Goal: Navigation & Orientation: Understand site structure

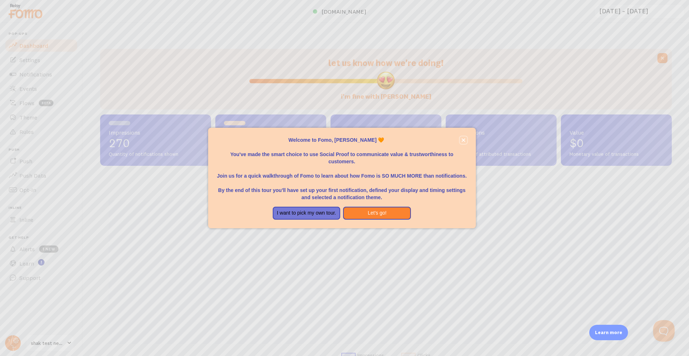
click at [464, 139] on icon "close," at bounding box center [463, 140] width 4 height 4
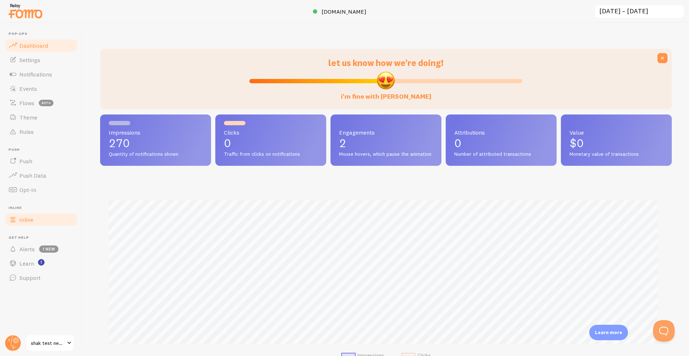
click at [33, 222] on span "Inline" at bounding box center [26, 219] width 14 height 7
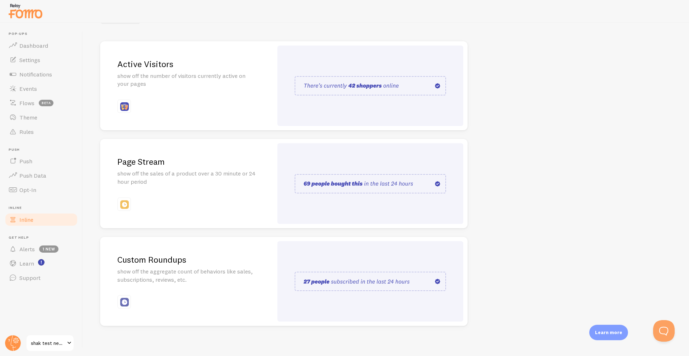
scroll to position [78, 0]
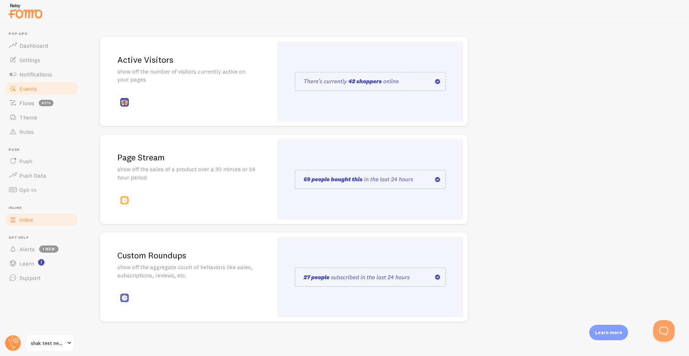
click at [48, 81] on link "Events" at bounding box center [41, 88] width 74 height 14
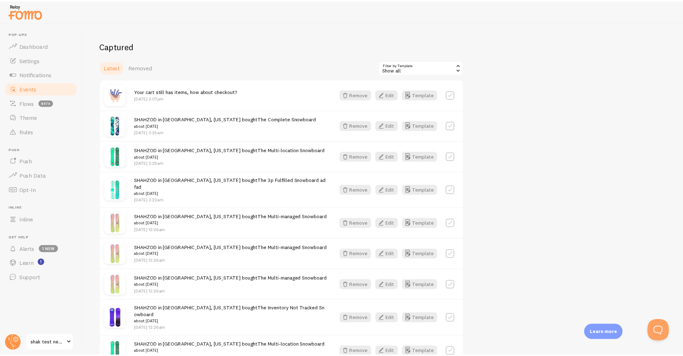
scroll to position [22, 0]
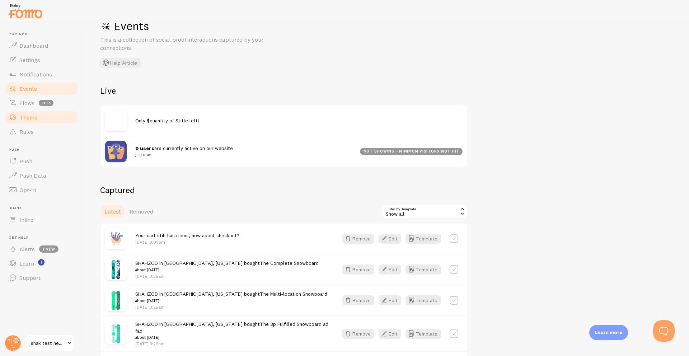
click at [33, 117] on span "Theme" at bounding box center [28, 117] width 18 height 7
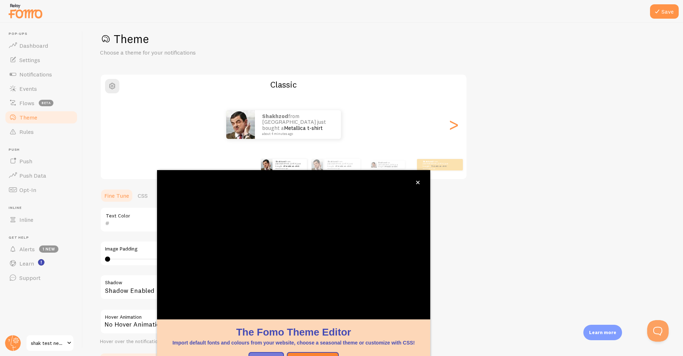
scroll to position [15, 0]
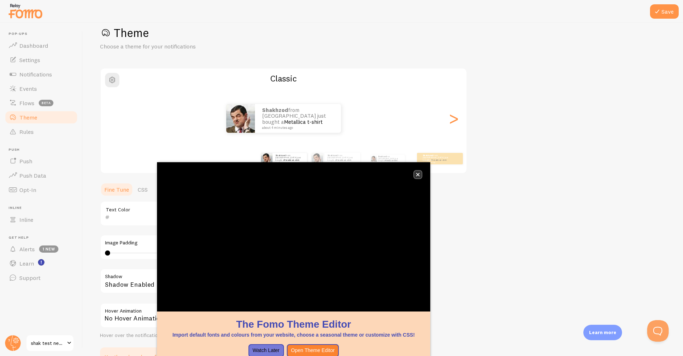
click at [420, 176] on button "close," at bounding box center [418, 175] width 8 height 8
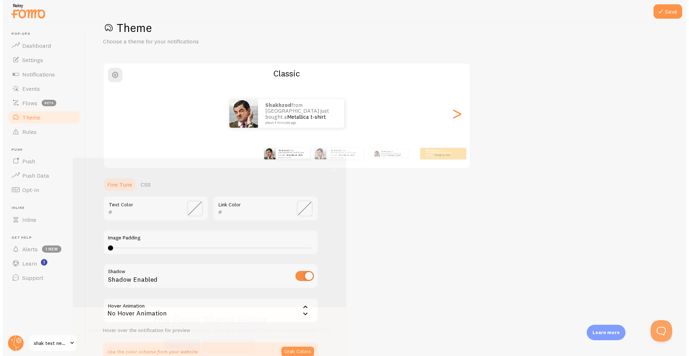
scroll to position [20, 0]
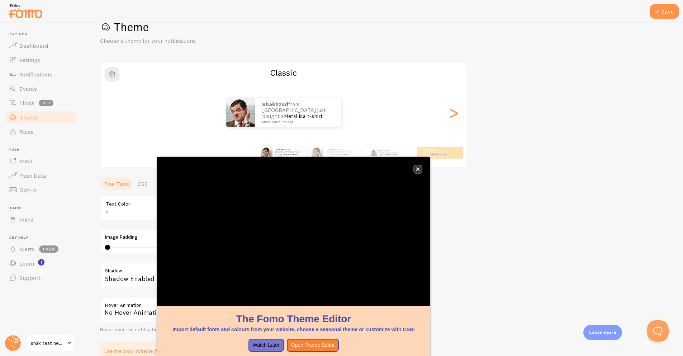
click at [420, 169] on button "close," at bounding box center [418, 169] width 8 height 8
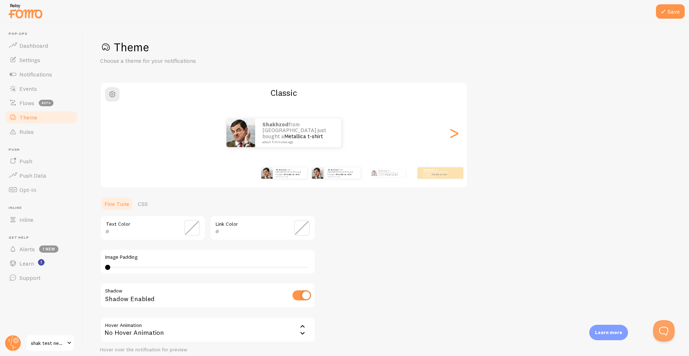
scroll to position [0, 0]
click at [28, 71] on span "Notifications" at bounding box center [35, 74] width 33 height 7
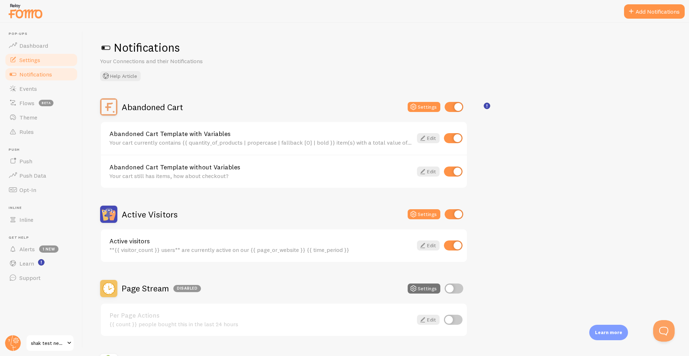
click at [49, 55] on link "Settings" at bounding box center [41, 60] width 74 height 14
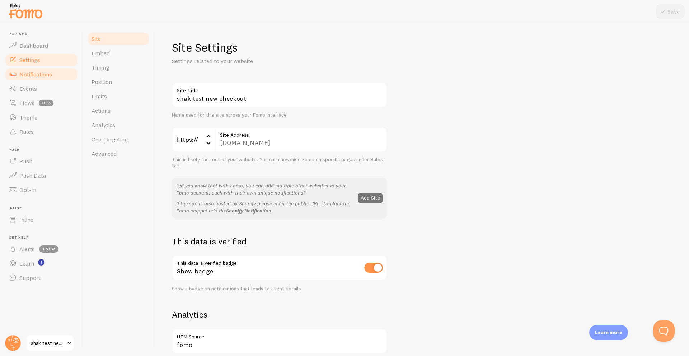
click at [51, 77] on span "Notifications" at bounding box center [35, 74] width 33 height 7
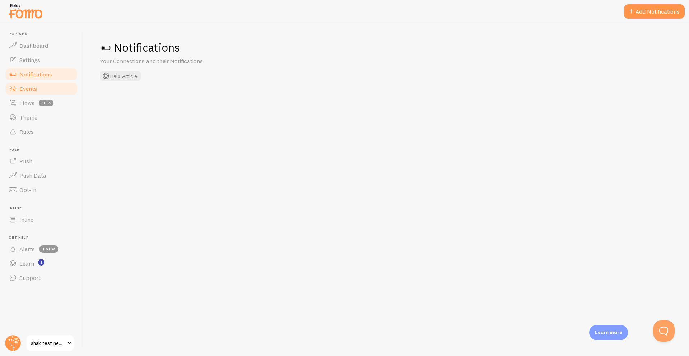
click at [42, 90] on link "Events" at bounding box center [41, 88] width 74 height 14
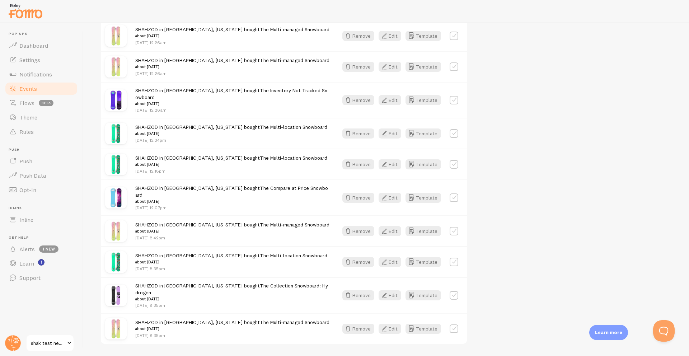
scroll to position [386, 0]
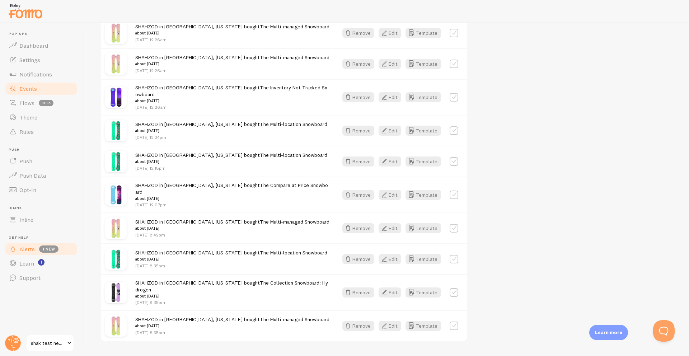
click at [28, 251] on span "Alerts" at bounding box center [26, 248] width 15 height 7
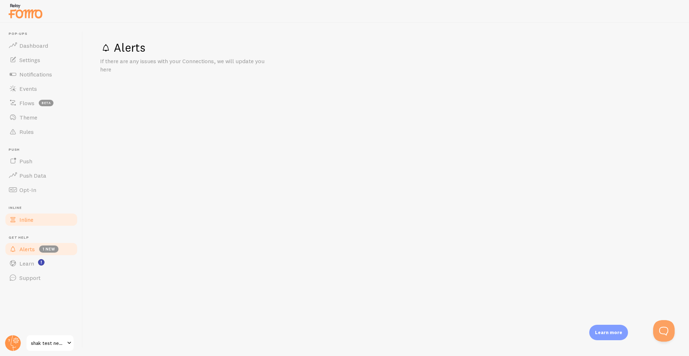
click at [35, 219] on link "Inline" at bounding box center [41, 219] width 74 height 14
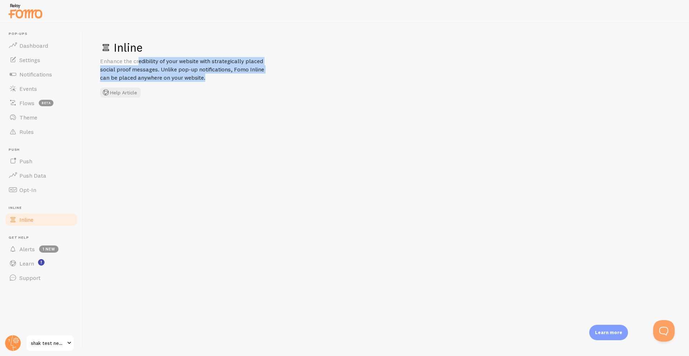
drag, startPoint x: 102, startPoint y: 62, endPoint x: 195, endPoint y: 81, distance: 94.5
click at [195, 81] on div "Inline Enhance the credibility of your website with strategically placed social…" at bounding box center [385, 68] width 571 height 57
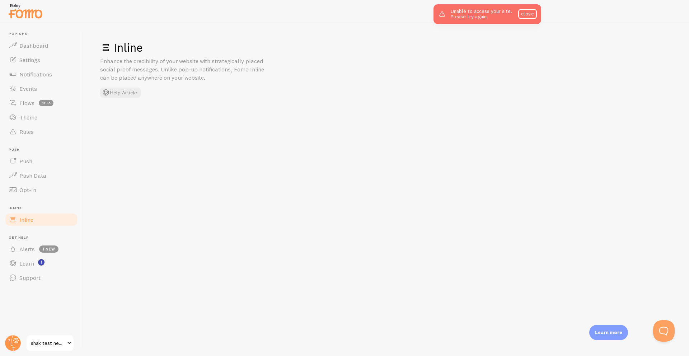
drag, startPoint x: 531, startPoint y: 14, endPoint x: 523, endPoint y: 14, distance: 8.3
click at [528, 15] on link "close" at bounding box center [527, 14] width 19 height 10
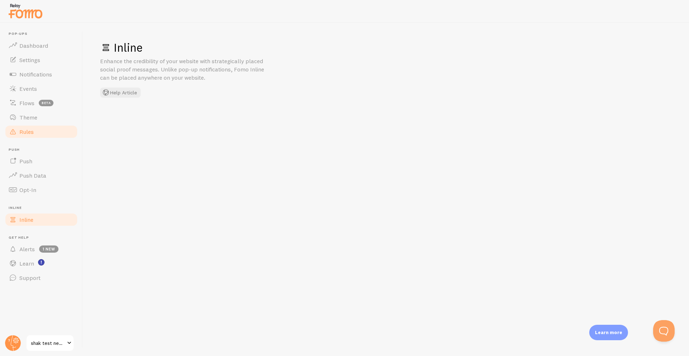
click at [54, 137] on link "Rules" at bounding box center [41, 131] width 74 height 14
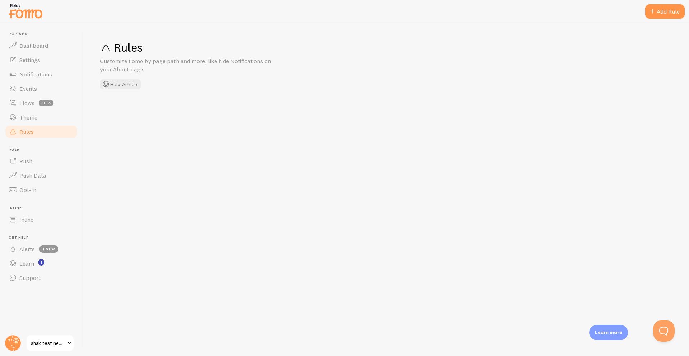
drag, startPoint x: 95, startPoint y: 61, endPoint x: 172, endPoint y: 71, distance: 77.8
click at [172, 71] on div "Rules Customize Fomo by page path and more, like hide Notifications on your Abo…" at bounding box center [386, 189] width 606 height 333
click at [172, 71] on p "Customize Fomo by page path and more, like hide Notifications on your About page" at bounding box center [186, 65] width 172 height 17
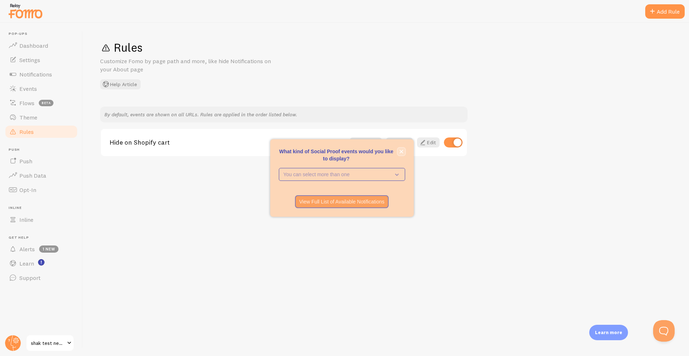
click at [402, 151] on icon "close," at bounding box center [401, 152] width 4 height 4
